Goal: Task Accomplishment & Management: Manage account settings

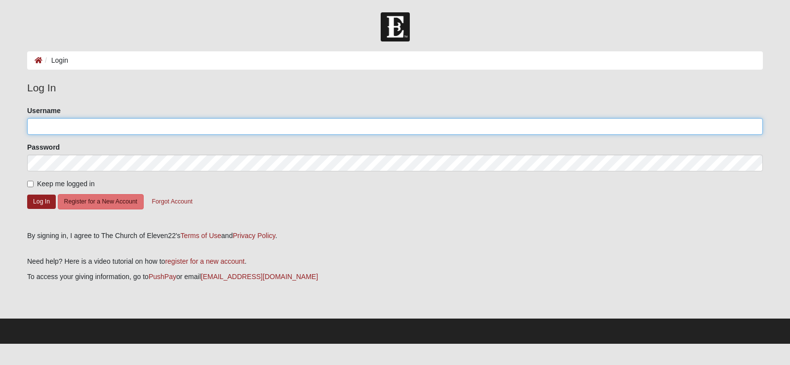
click at [127, 127] on input "Username" at bounding box center [395, 126] width 736 height 17
type input "[EMAIL_ADDRESS][DOMAIN_NAME]"
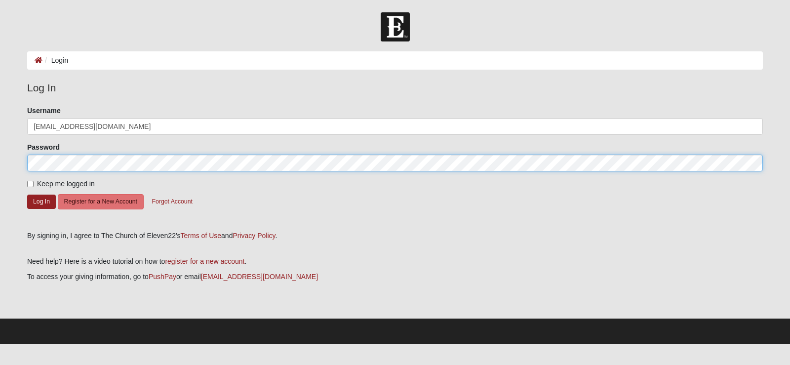
click at [27, 195] on button "Log In" at bounding box center [41, 202] width 29 height 14
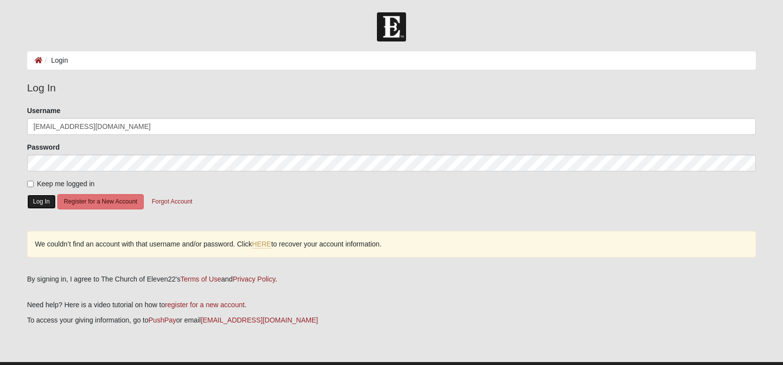
click at [37, 201] on button "Log In" at bounding box center [41, 202] width 29 height 14
click at [30, 183] on input "Keep me logged in" at bounding box center [30, 184] width 6 height 6
checkbox input "true"
click at [51, 200] on button "Log In" at bounding box center [41, 202] width 29 height 14
click at [266, 245] on link "HERE" at bounding box center [261, 244] width 19 height 8
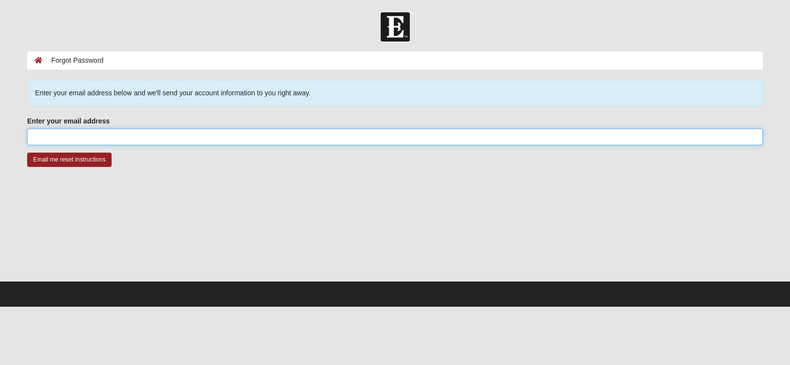
click at [87, 139] on input "Enter your email address" at bounding box center [395, 136] width 736 height 17
type input "[EMAIL_ADDRESS][DOMAIN_NAME]"
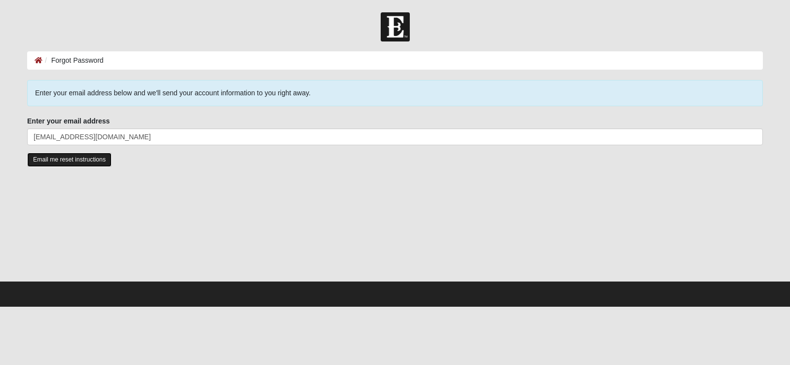
click at [63, 160] on input "Email me reset instructions" at bounding box center [69, 160] width 84 height 14
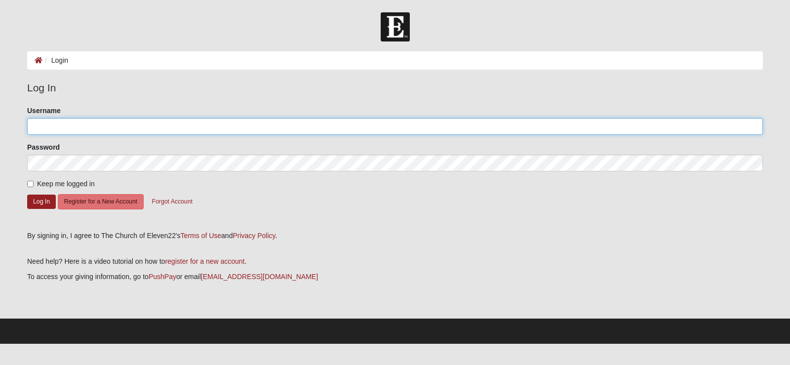
type input "[EMAIL_ADDRESS][DOMAIN_NAME]"
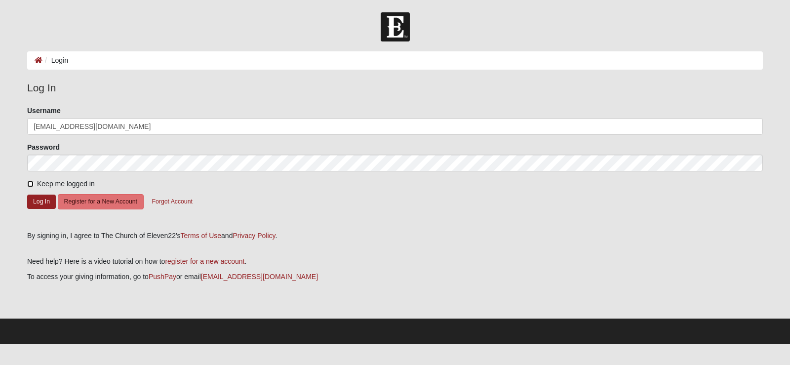
click at [30, 182] on input "Keep me logged in" at bounding box center [30, 184] width 6 height 6
checkbox input "true"
click at [37, 202] on button "Log In" at bounding box center [41, 202] width 29 height 14
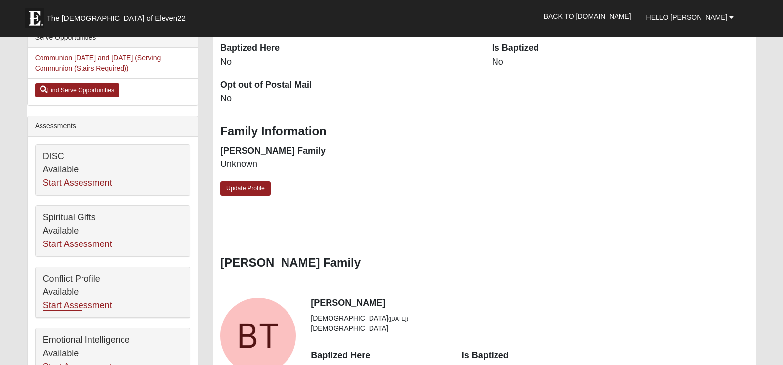
scroll to position [290, 0]
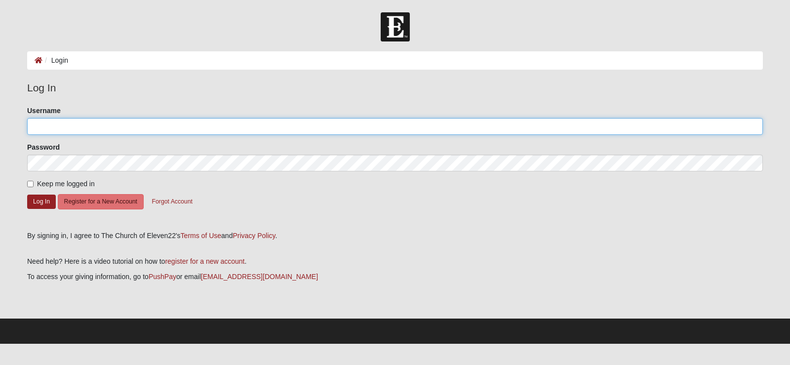
type input "[EMAIL_ADDRESS][DOMAIN_NAME]"
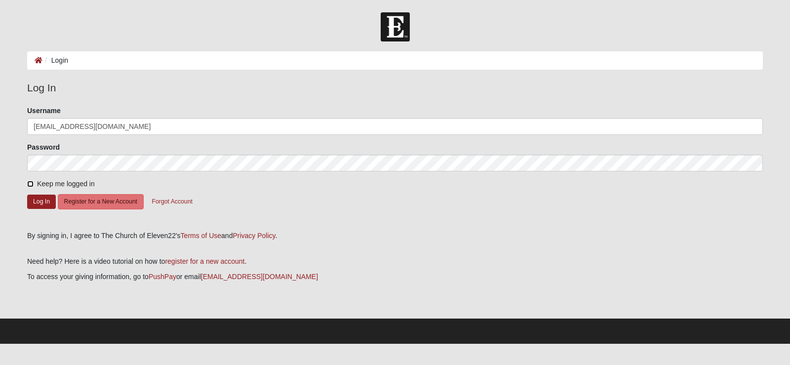
click at [29, 183] on input "Keep me logged in" at bounding box center [30, 184] width 6 height 6
checkbox input "true"
click at [42, 200] on button "Log In" at bounding box center [41, 202] width 29 height 14
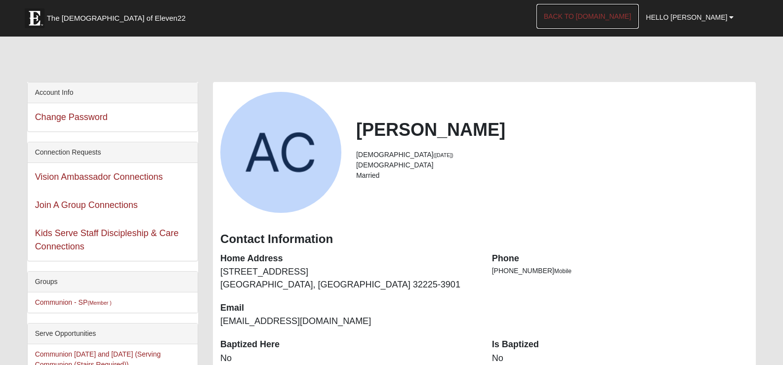
click at [614, 15] on link "Back to [DOMAIN_NAME]" at bounding box center [587, 16] width 102 height 25
